Goal: Transaction & Acquisition: Purchase product/service

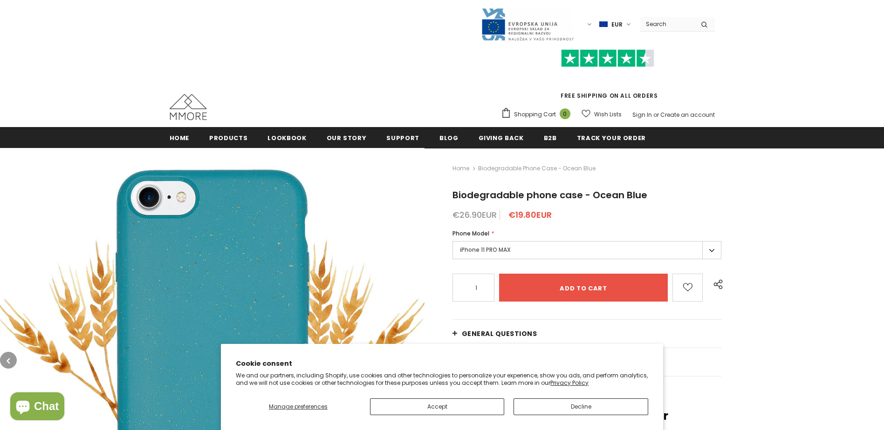
type input "0"
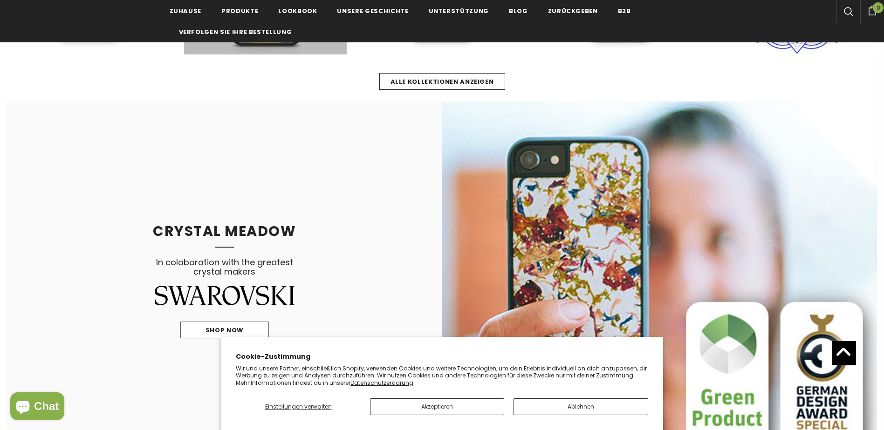
scroll to position [606, 0]
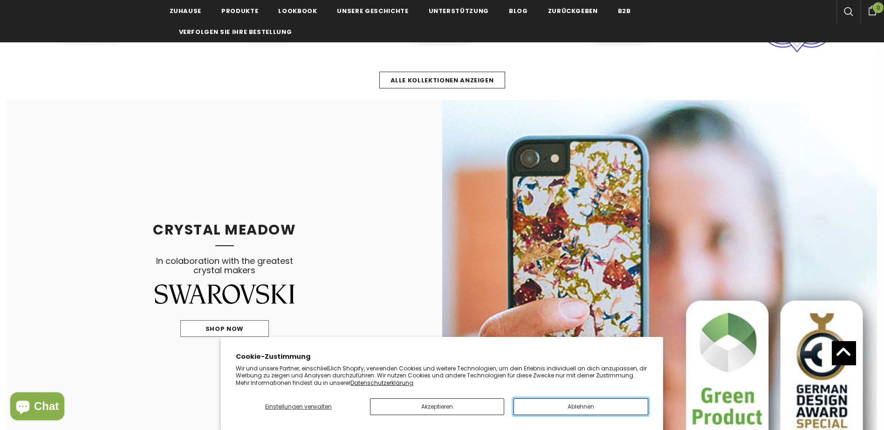
click at [544, 406] on button "Ablehnen" at bounding box center [580, 407] width 134 height 17
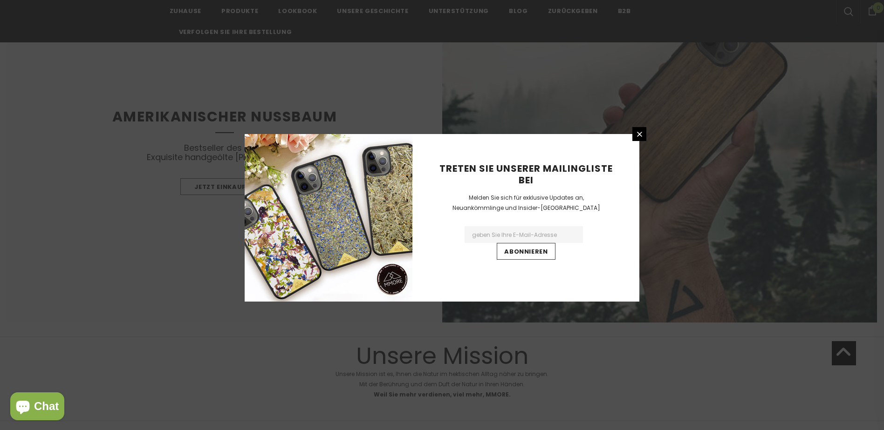
scroll to position [1491, 0]
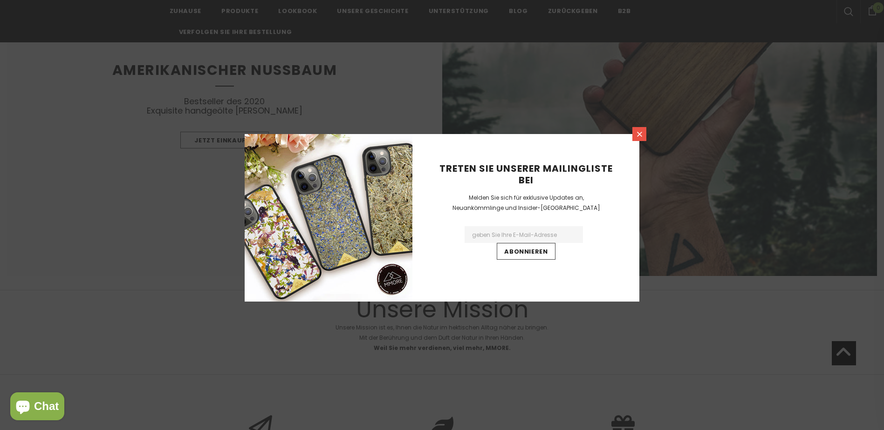
click at [637, 136] on icon at bounding box center [639, 134] width 5 height 5
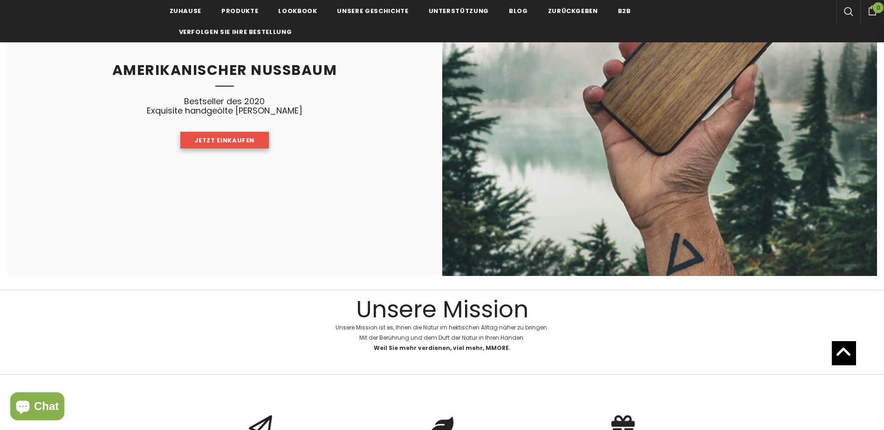
click at [207, 140] on span "Jetzt einkaufen" at bounding box center [224, 140] width 60 height 9
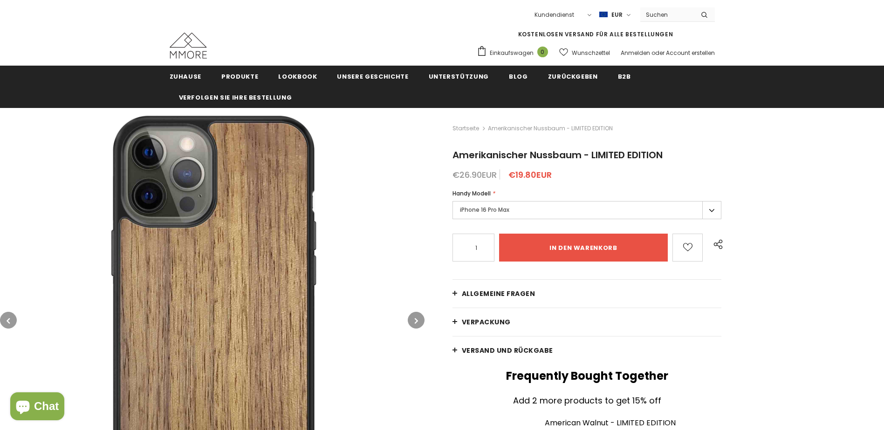
click at [470, 210] on label "iPhone 16 Pro Max" at bounding box center [586, 210] width 269 height 18
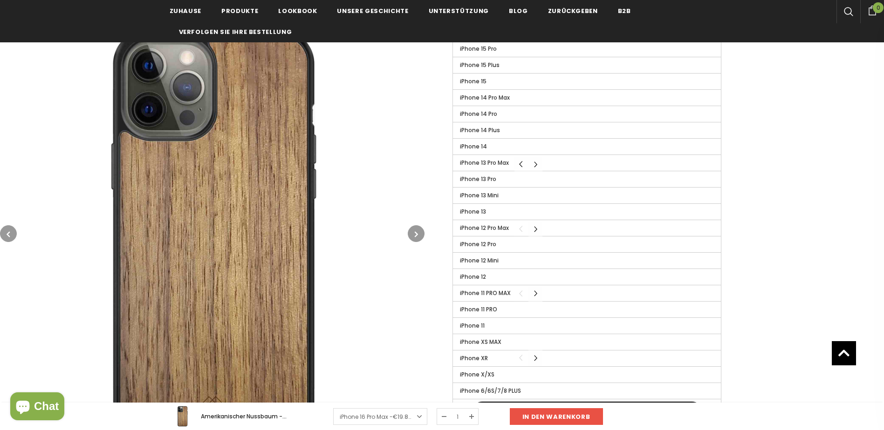
scroll to position [559, 0]
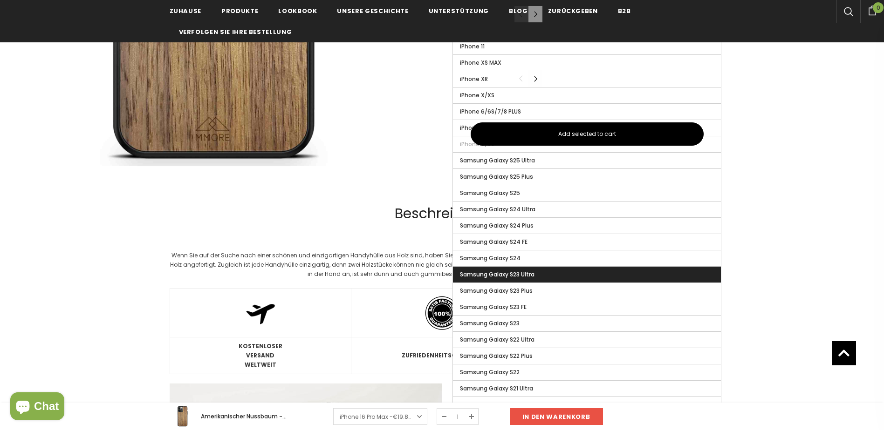
click at [472, 274] on span "Samsung Galaxy S23 Ultra" at bounding box center [497, 275] width 75 height 8
click at [0, 0] on input "Samsung Galaxy S23 Ultra" at bounding box center [0, 0] width 0 height 0
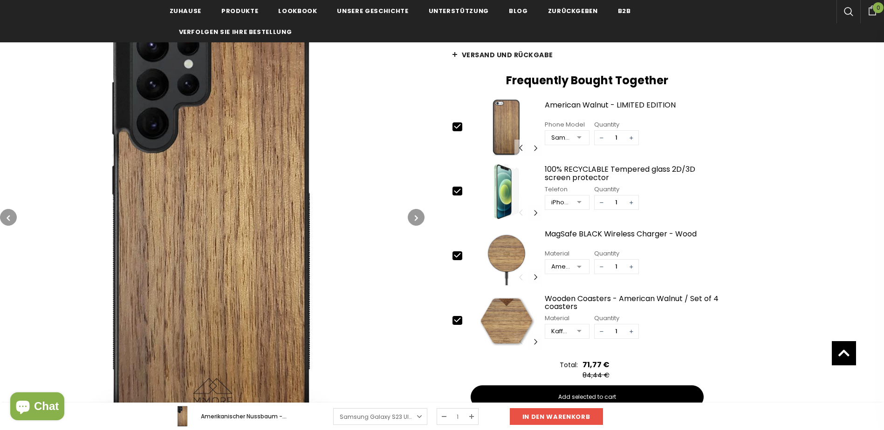
scroll to position [279, 0]
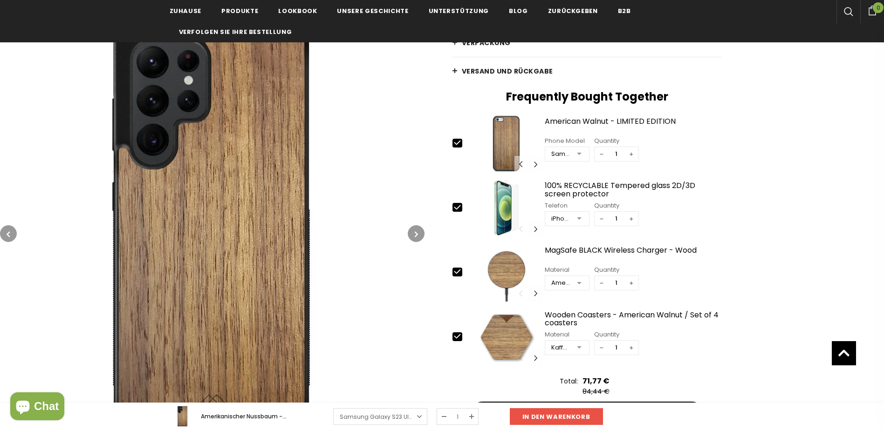
click at [456, 205] on icon at bounding box center [457, 208] width 10 height 10
type input "0"
click at [454, 270] on icon at bounding box center [457, 272] width 10 height 10
type input "0"
click at [457, 338] on icon at bounding box center [457, 336] width 6 height 4
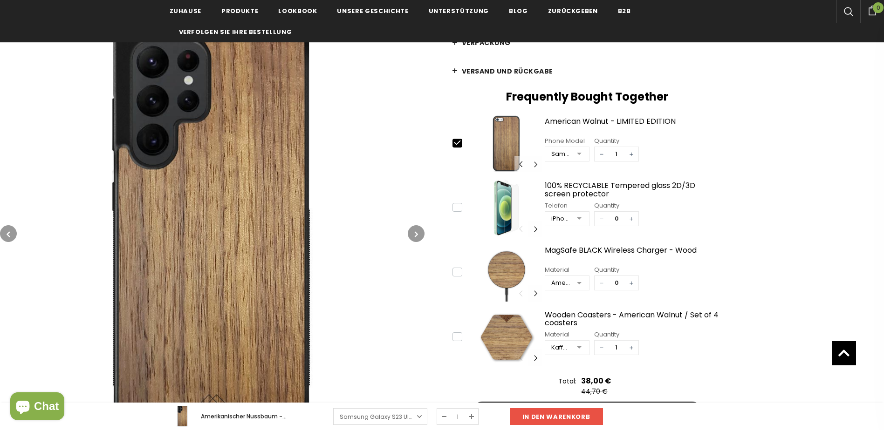
type input "0"
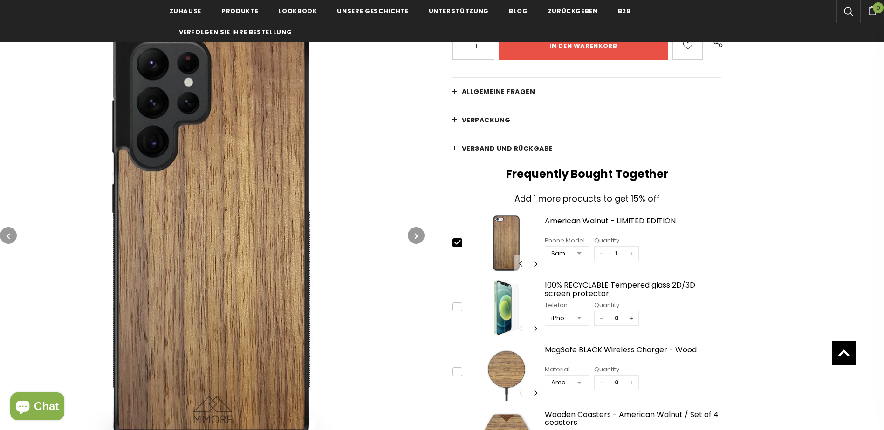
scroll to position [186, 0]
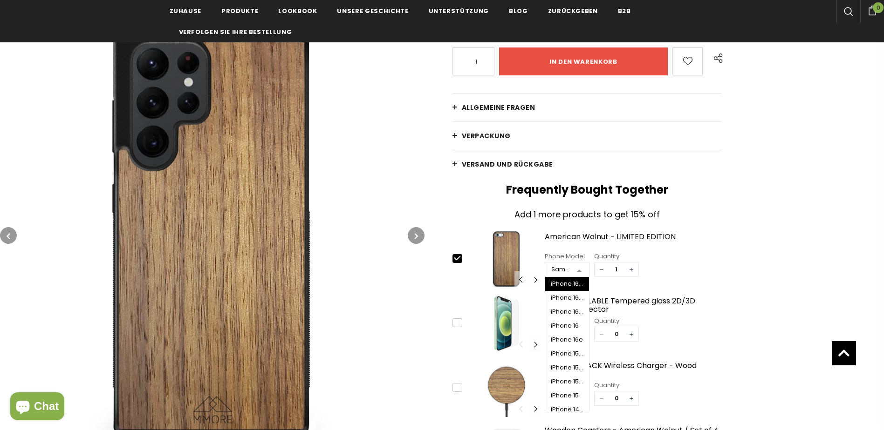
click at [579, 268] on div at bounding box center [579, 270] width 19 height 14
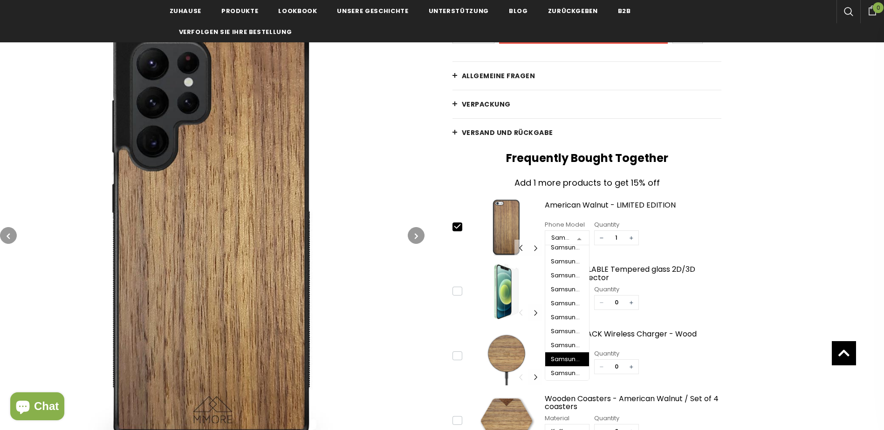
scroll to position [233, 0]
